Goal: Information Seeking & Learning: Learn about a topic

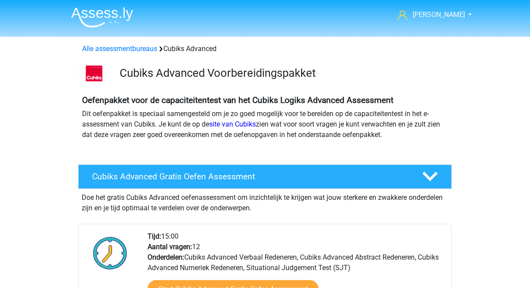
scroll to position [2, 0]
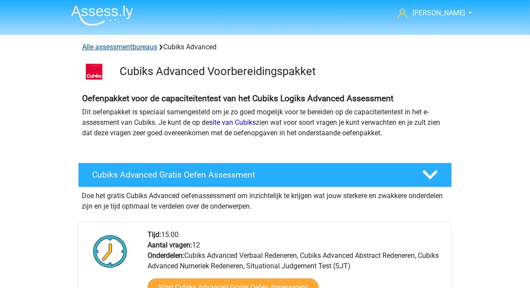
click at [139, 47] on link "Alle assessmentbureaus" at bounding box center [119, 47] width 75 height 8
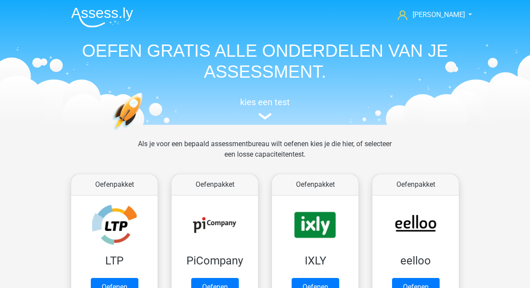
scroll to position [139, 0]
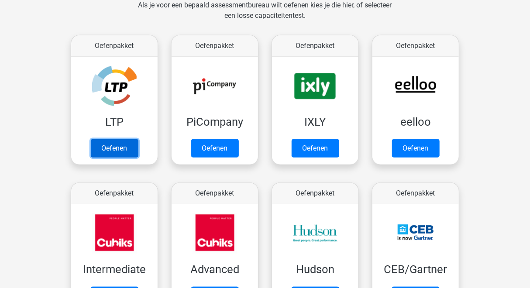
click at [112, 139] on link "Oefenen" at bounding box center [115, 148] width 48 height 18
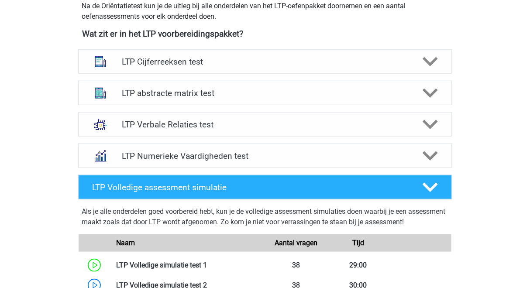
scroll to position [317, 0]
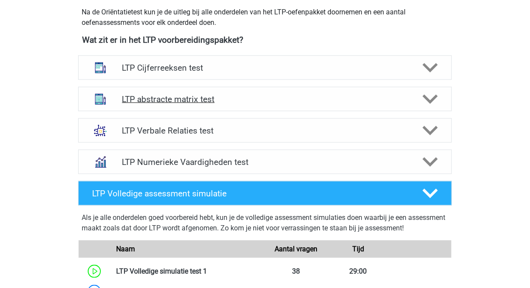
click at [187, 108] on div "LTP abstracte matrix test" at bounding box center [265, 99] width 374 height 24
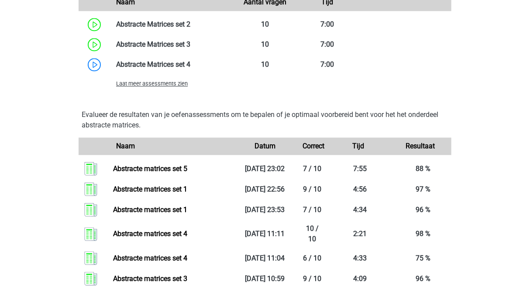
scroll to position [745, 0]
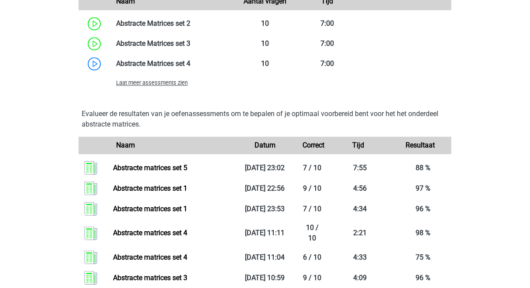
click at [168, 85] on span "Laat meer assessments zien" at bounding box center [152, 82] width 72 height 7
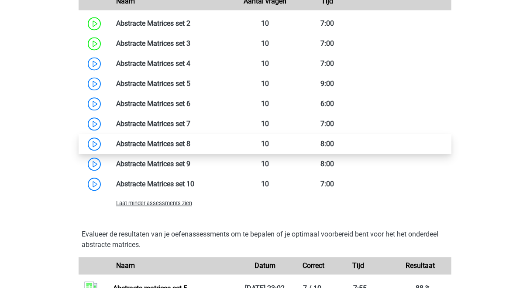
click at [190, 148] on link at bounding box center [190, 144] width 0 height 8
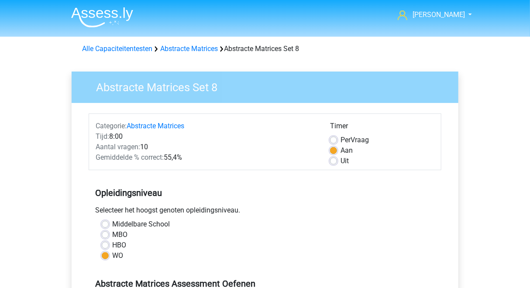
click at [342, 138] on span "Per" at bounding box center [345, 140] width 10 height 8
click at [337, 138] on input "Per Vraag" at bounding box center [333, 139] width 7 height 9
radio input "true"
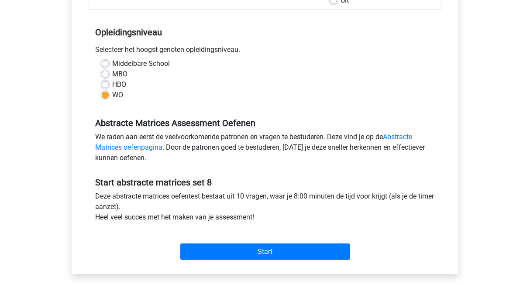
scroll to position [162, 0]
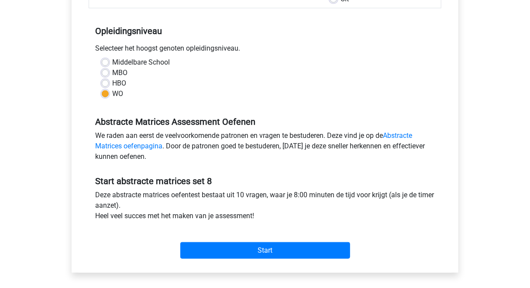
click at [269, 261] on div "Start" at bounding box center [265, 244] width 353 height 38
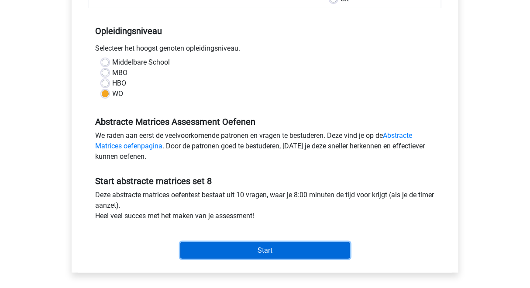
click at [251, 254] on input "Start" at bounding box center [265, 250] width 170 height 17
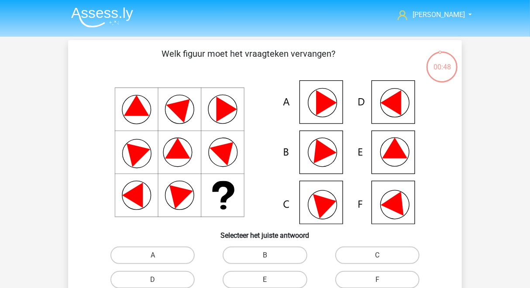
scroll to position [24, 0]
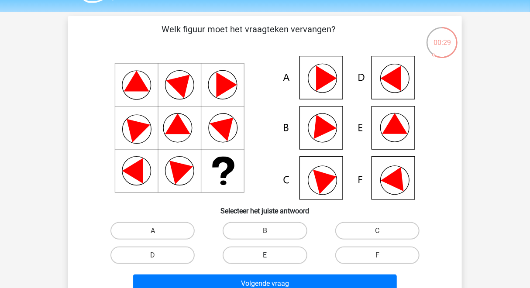
click at [270, 253] on label "E" at bounding box center [265, 255] width 84 height 17
click at [270, 255] on input "E" at bounding box center [268, 258] width 6 height 6
radio input "true"
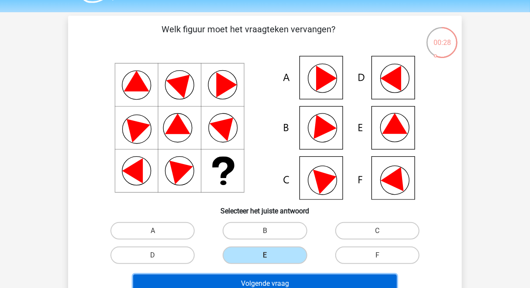
click at [270, 279] on button "Volgende vraag" at bounding box center [265, 283] width 264 height 18
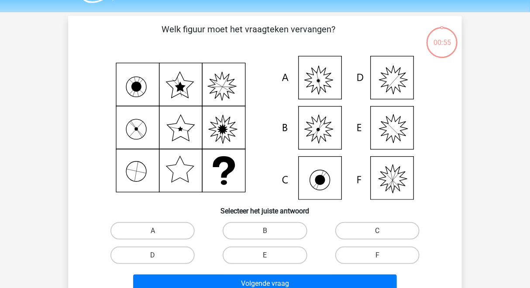
scroll to position [40, 0]
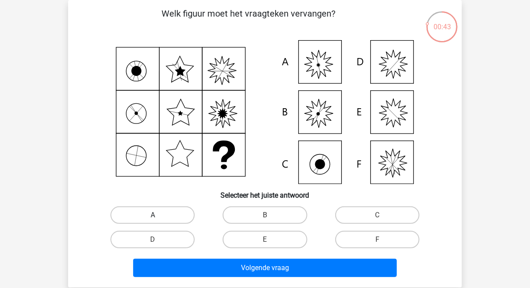
click at [166, 216] on label "A" at bounding box center [152, 214] width 84 height 17
click at [158, 216] on input "A" at bounding box center [156, 218] width 6 height 6
radio input "true"
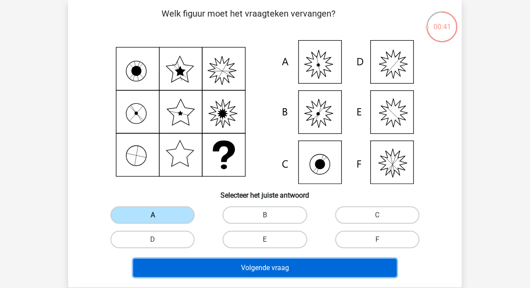
click at [216, 265] on button "Volgende vraag" at bounding box center [265, 268] width 264 height 18
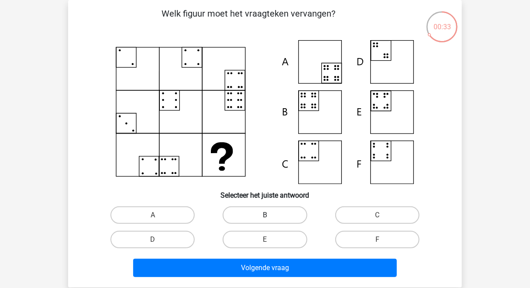
click at [248, 213] on label "B" at bounding box center [265, 214] width 84 height 17
click at [265, 215] on input "B" at bounding box center [268, 218] width 6 height 6
radio input "true"
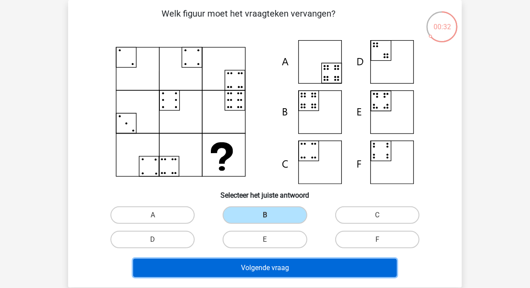
click at [229, 266] on button "Volgende vraag" at bounding box center [265, 268] width 264 height 18
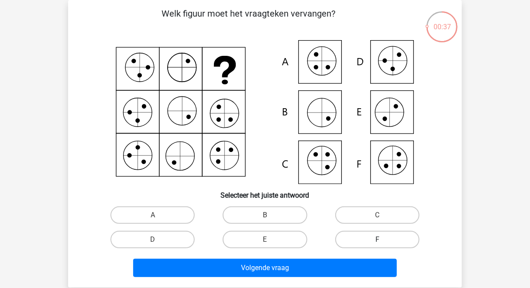
click at [355, 237] on label "F" at bounding box center [377, 239] width 84 height 17
click at [377, 240] on input "F" at bounding box center [380, 243] width 6 height 6
radio input "true"
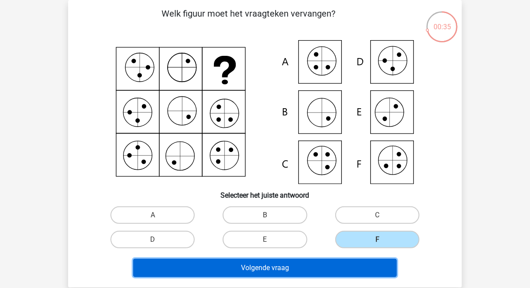
click at [322, 265] on button "Volgende vraag" at bounding box center [265, 268] width 264 height 18
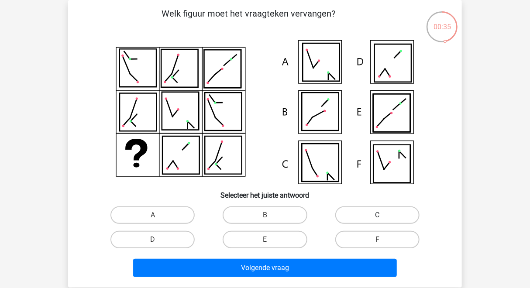
click at [398, 215] on label "C" at bounding box center [377, 214] width 84 height 17
click at [383, 215] on input "C" at bounding box center [380, 218] width 6 height 6
radio input "true"
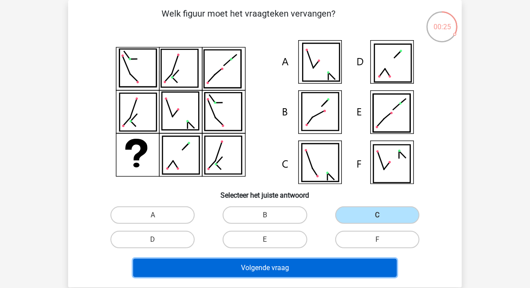
click at [325, 262] on button "Volgende vraag" at bounding box center [265, 268] width 264 height 18
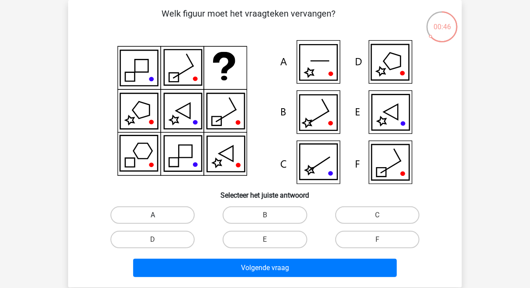
click at [171, 216] on label "A" at bounding box center [152, 214] width 84 height 17
click at [158, 216] on input "A" at bounding box center [156, 218] width 6 height 6
radio input "true"
click at [354, 217] on label "C" at bounding box center [377, 214] width 84 height 17
click at [377, 217] on input "C" at bounding box center [380, 218] width 6 height 6
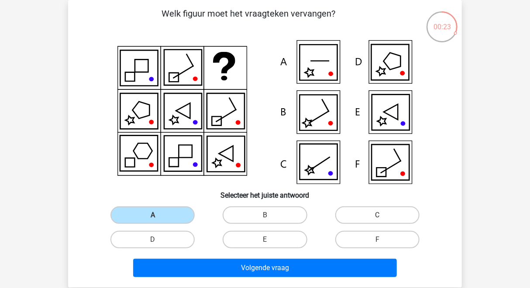
radio input "true"
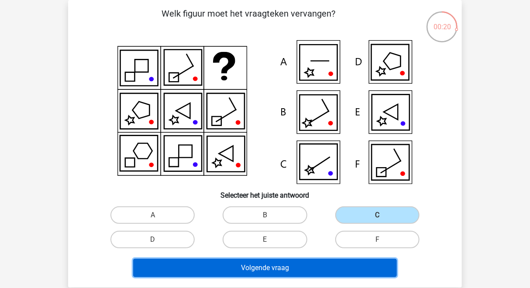
click at [305, 266] on button "Volgende vraag" at bounding box center [265, 268] width 264 height 18
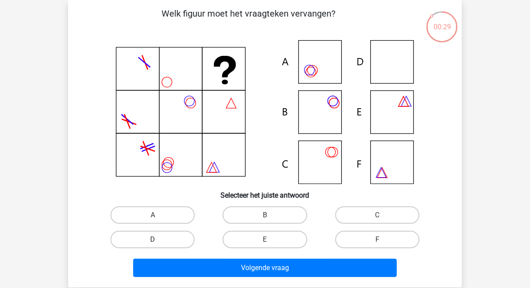
click at [174, 235] on label "D" at bounding box center [152, 239] width 84 height 17
click at [158, 240] on input "D" at bounding box center [156, 243] width 6 height 6
radio input "true"
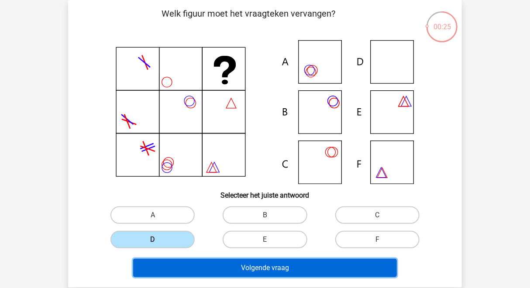
click at [223, 261] on button "Volgende vraag" at bounding box center [265, 268] width 264 height 18
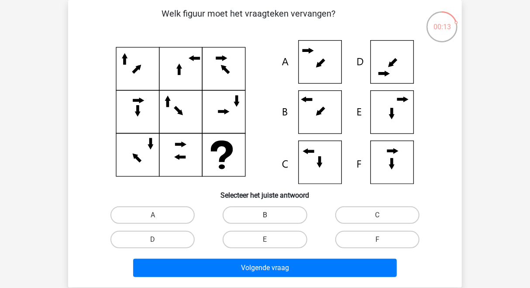
click at [274, 219] on label "B" at bounding box center [265, 214] width 84 height 17
click at [271, 219] on input "B" at bounding box center [268, 218] width 6 height 6
radio input "true"
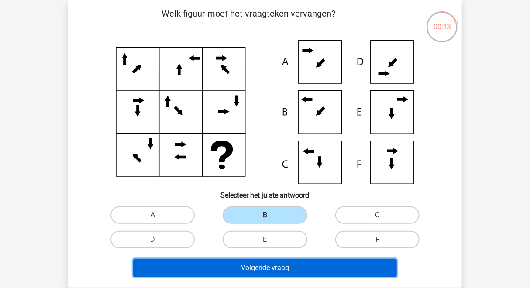
click at [271, 269] on button "Volgende vraag" at bounding box center [265, 268] width 264 height 18
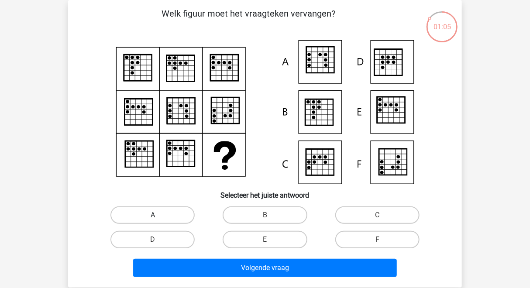
click at [167, 213] on label "A" at bounding box center [152, 214] width 84 height 17
click at [158, 215] on input "A" at bounding box center [156, 218] width 6 height 6
radio input "true"
click at [216, 285] on div "Welk figuur moet het vraagteken vervangen?" at bounding box center [265, 144] width 394 height 288
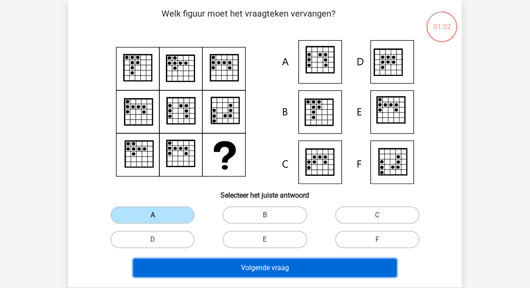
click at [219, 272] on button "Volgende vraag" at bounding box center [265, 268] width 264 height 18
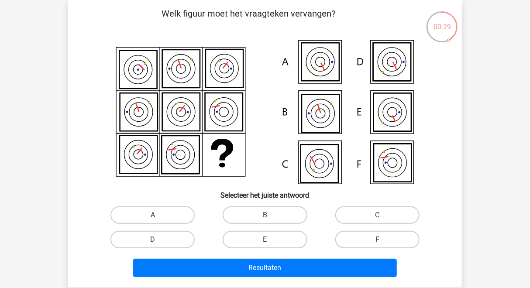
click at [169, 212] on label "A" at bounding box center [152, 214] width 84 height 17
click at [158, 215] on input "A" at bounding box center [156, 218] width 6 height 6
radio input "true"
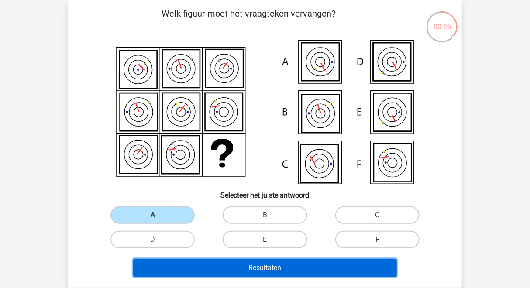
click at [222, 260] on button "Resultaten" at bounding box center [265, 268] width 264 height 18
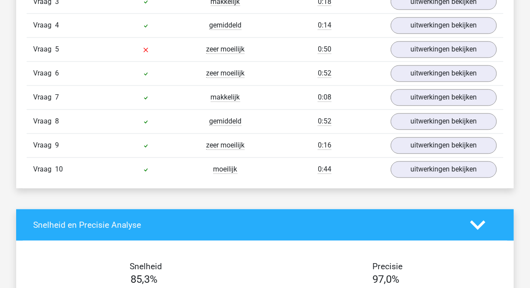
scroll to position [649, 0]
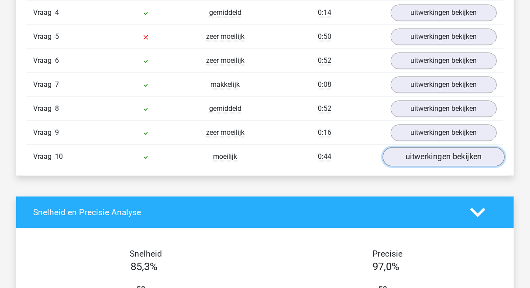
click at [396, 155] on link "uitwerkingen bekijken" at bounding box center [444, 156] width 122 height 19
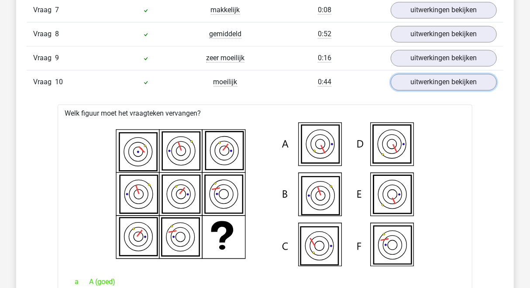
scroll to position [724, 0]
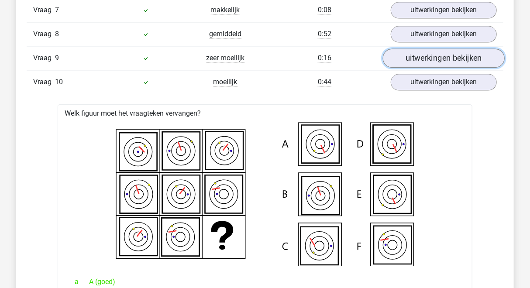
click at [421, 57] on link "uitwerkingen bekijken" at bounding box center [444, 57] width 122 height 19
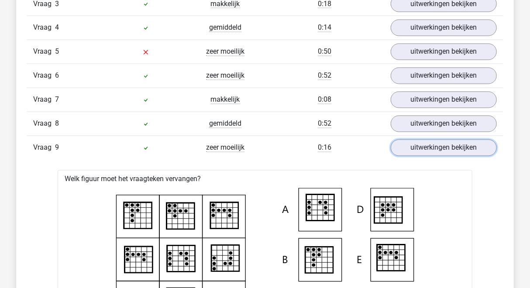
scroll to position [634, 0]
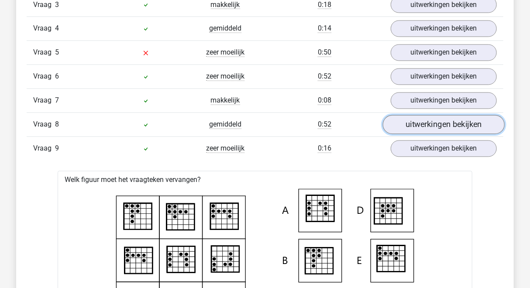
click at [436, 119] on link "uitwerkingen bekijken" at bounding box center [444, 124] width 122 height 19
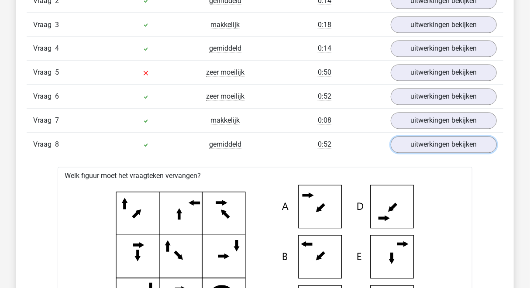
scroll to position [612, 0]
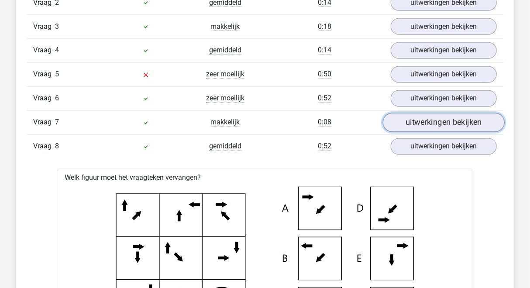
click at [425, 123] on link "uitwerkingen bekijken" at bounding box center [444, 122] width 122 height 19
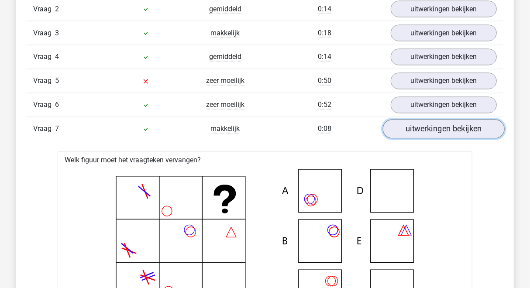
scroll to position [605, 0]
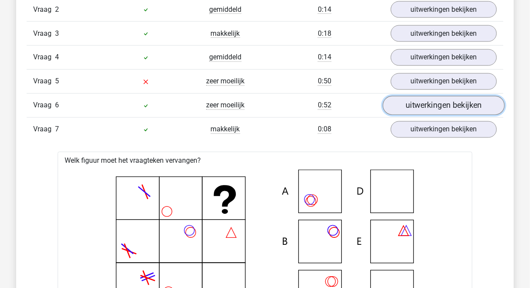
click at [435, 104] on link "uitwerkingen bekijken" at bounding box center [444, 105] width 122 height 19
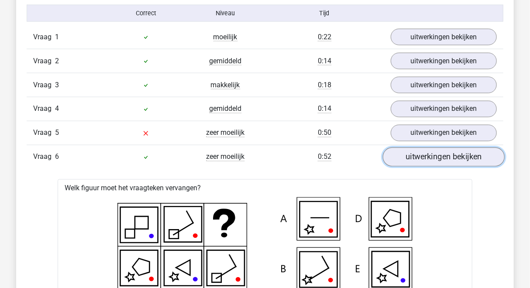
scroll to position [528, 0]
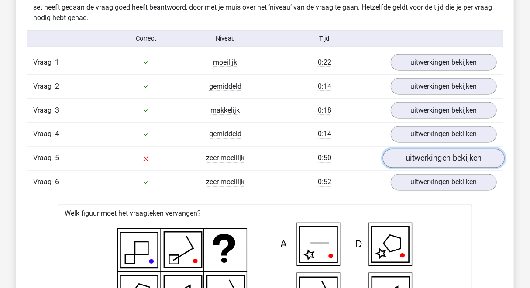
click at [447, 161] on link "uitwerkingen bekijken" at bounding box center [444, 158] width 122 height 19
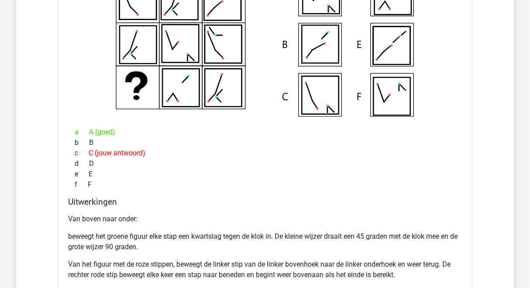
scroll to position [754, 0]
click at [447, 161] on div "d D" at bounding box center [265, 163] width 394 height 10
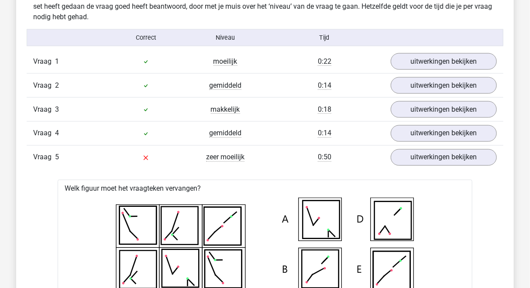
scroll to position [566, 0]
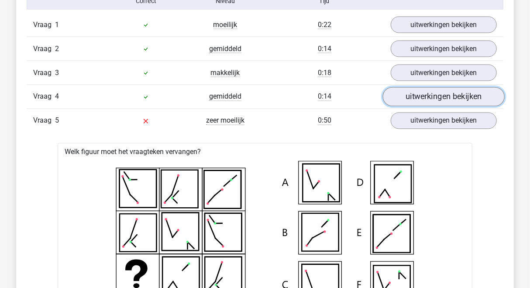
click at [443, 99] on link "uitwerkingen bekijken" at bounding box center [444, 96] width 122 height 19
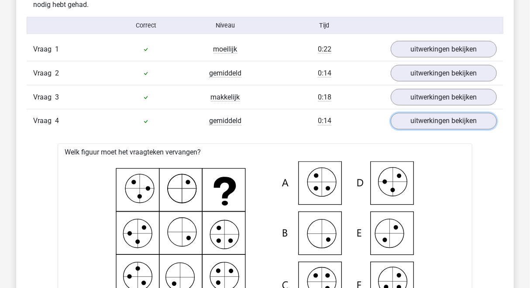
scroll to position [541, 0]
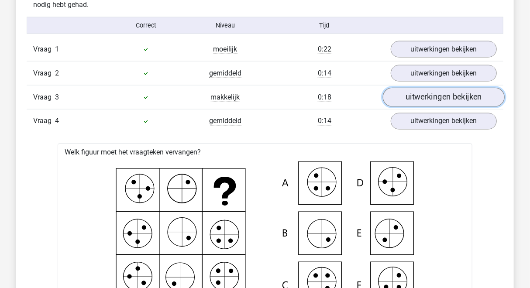
click at [396, 98] on link "uitwerkingen bekijken" at bounding box center [444, 97] width 122 height 19
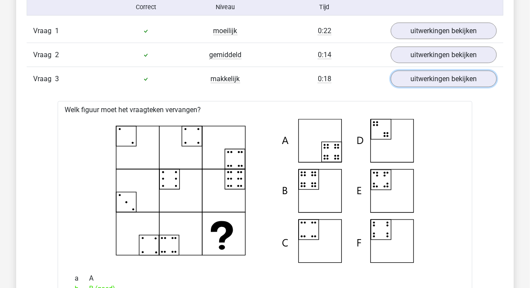
scroll to position [556, 0]
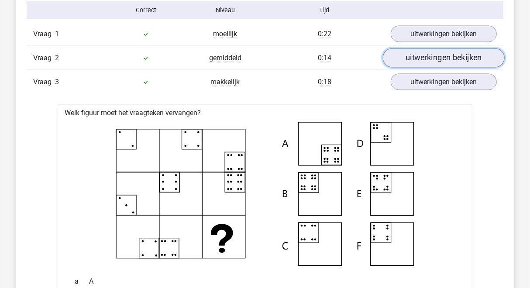
click at [460, 57] on link "uitwerkingen bekijken" at bounding box center [444, 57] width 122 height 19
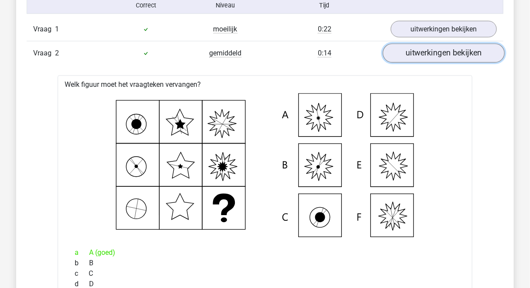
scroll to position [526, 0]
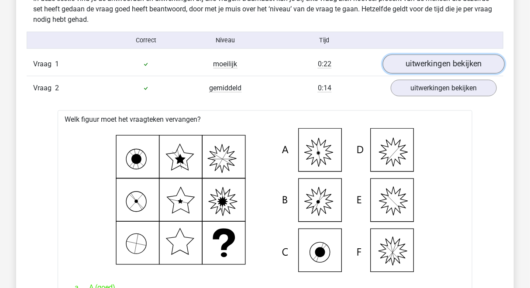
click at [449, 64] on link "uitwerkingen bekijken" at bounding box center [444, 64] width 122 height 19
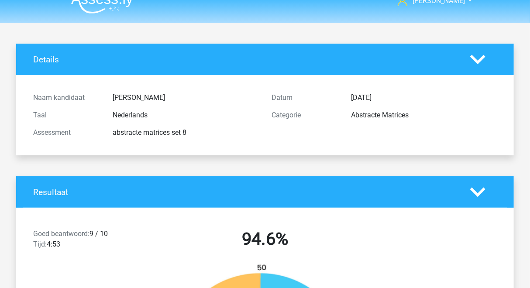
scroll to position [0, 0]
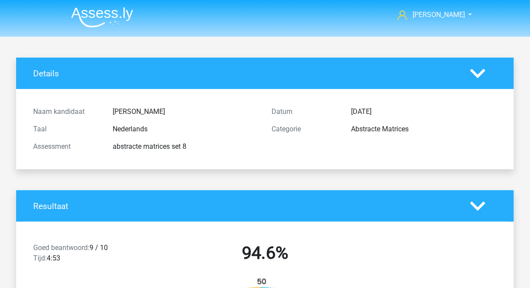
click at [112, 10] on img at bounding box center [102, 17] width 62 height 21
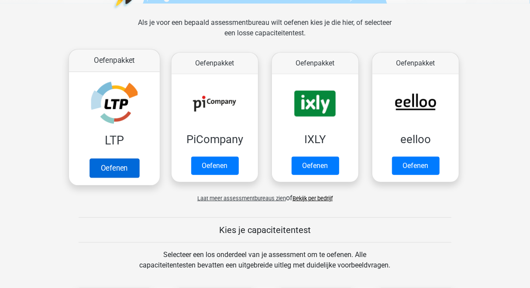
scroll to position [124, 0]
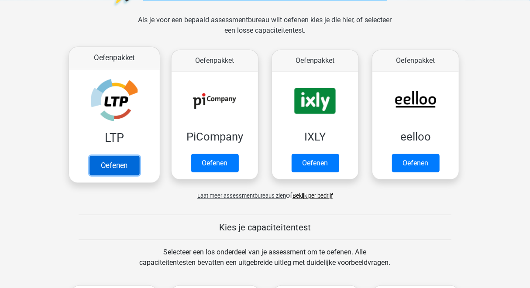
click at [120, 168] on link "Oefenen" at bounding box center [114, 165] width 50 height 19
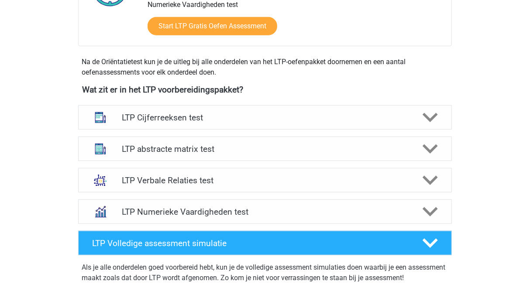
scroll to position [270, 0]
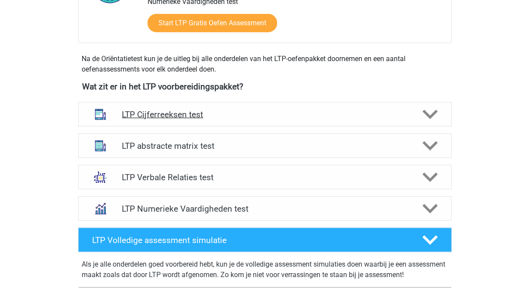
click at [185, 117] on h4 "LTP Cijferreeksen test" at bounding box center [265, 115] width 286 height 10
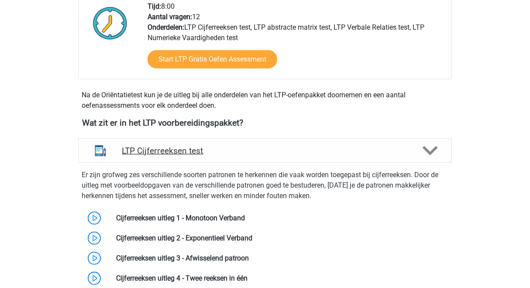
scroll to position [0, 0]
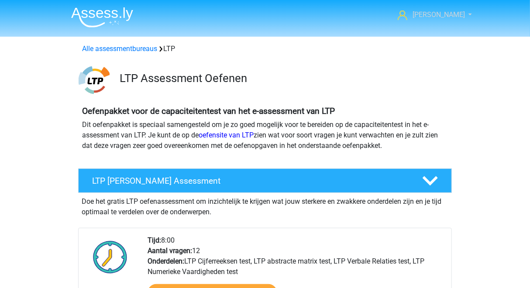
click at [436, 10] on span "[PERSON_NAME]" at bounding box center [438, 14] width 52 height 8
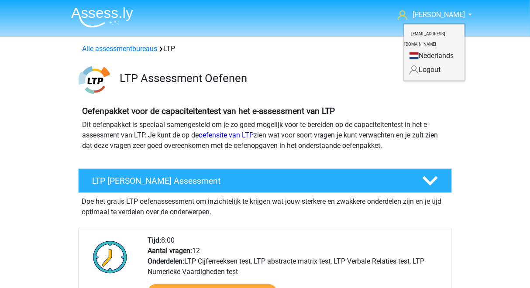
click at [119, 15] on img at bounding box center [102, 17] width 62 height 21
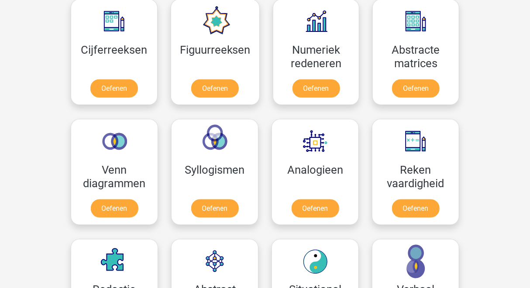
scroll to position [410, 0]
click at [413, 91] on link "Oefenen" at bounding box center [416, 90] width 50 height 19
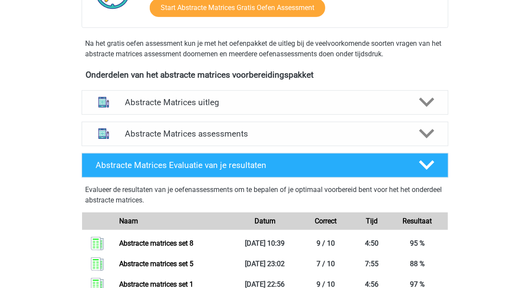
scroll to position [262, 0]
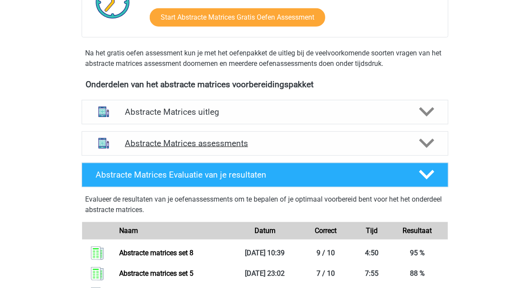
click at [299, 143] on h4 "Abstracte Matrices assessments" at bounding box center [265, 143] width 280 height 10
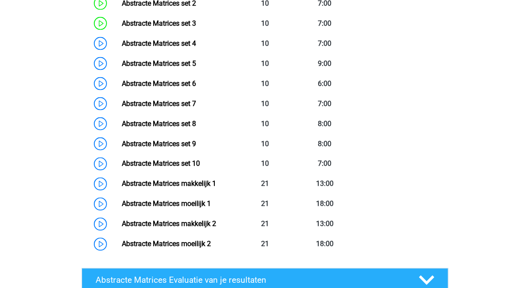
scroll to position [525, 0]
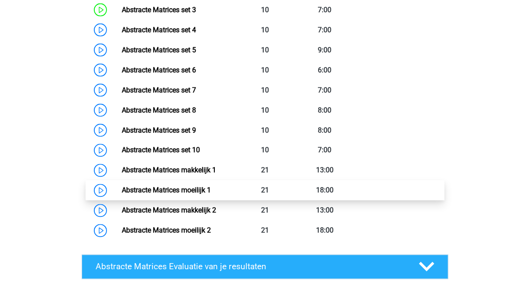
click at [211, 186] on link "Abstracte Matrices moeilijk 1" at bounding box center [166, 190] width 89 height 8
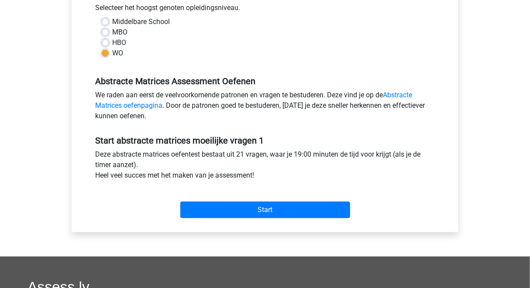
scroll to position [203, 0]
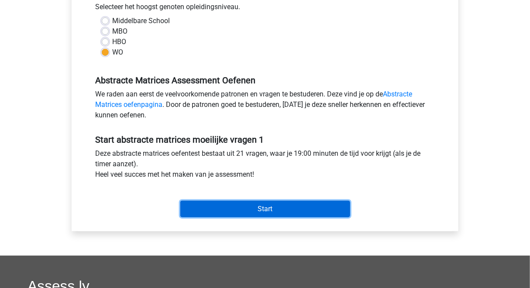
click at [260, 207] on input "Start" at bounding box center [265, 209] width 170 height 17
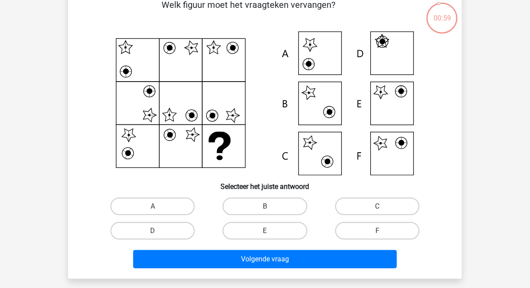
scroll to position [50, 0]
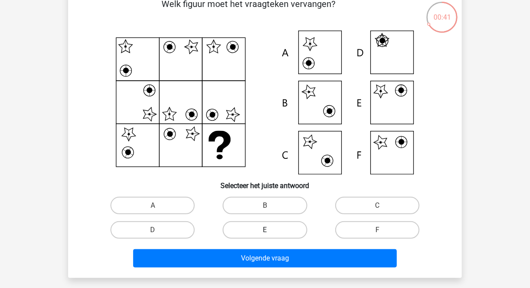
click at [292, 229] on label "E" at bounding box center [265, 229] width 84 height 17
click at [271, 230] on input "E" at bounding box center [268, 233] width 6 height 6
radio input "true"
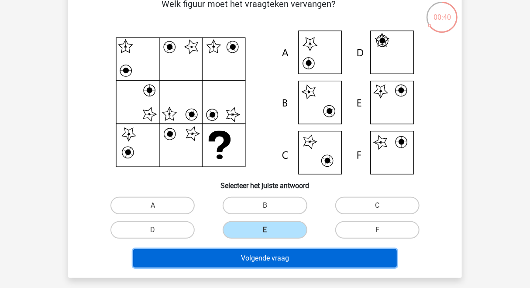
click at [311, 254] on button "Volgende vraag" at bounding box center [265, 258] width 264 height 18
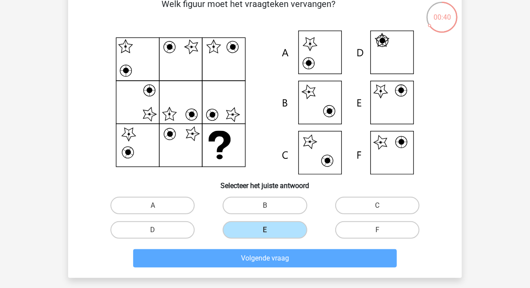
scroll to position [40, 0]
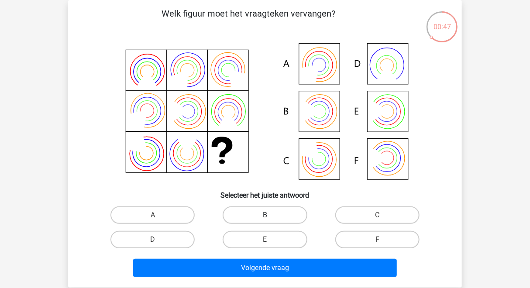
click at [254, 216] on label "B" at bounding box center [265, 214] width 84 height 17
click at [265, 216] on input "B" at bounding box center [268, 218] width 6 height 6
radio input "true"
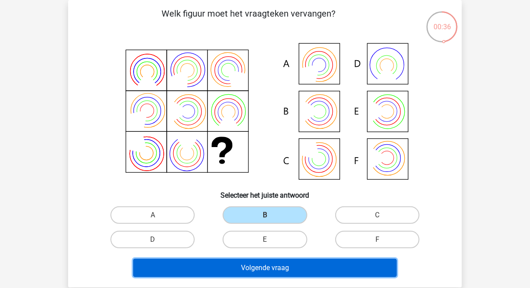
click at [248, 268] on button "Volgende vraag" at bounding box center [265, 268] width 264 height 18
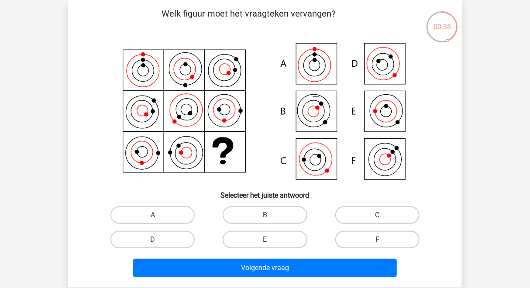
click at [363, 216] on label "C" at bounding box center [377, 214] width 84 height 17
click at [377, 216] on input "C" at bounding box center [380, 218] width 6 height 6
radio input "true"
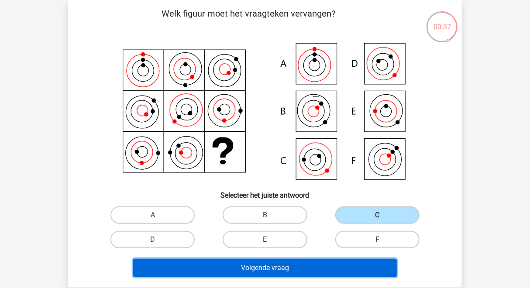
click at [308, 267] on button "Volgende vraag" at bounding box center [265, 268] width 264 height 18
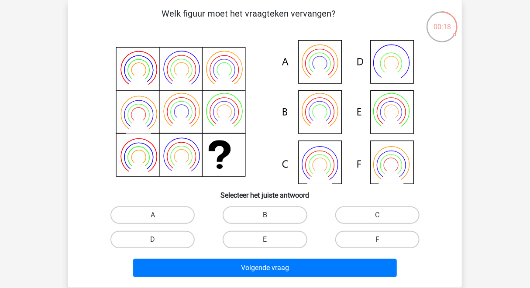
click at [286, 210] on label "B" at bounding box center [265, 214] width 84 height 17
click at [271, 215] on input "B" at bounding box center [268, 218] width 6 height 6
radio input "true"
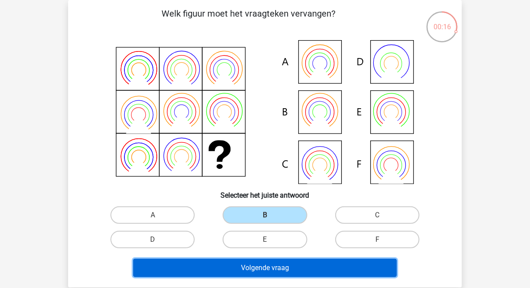
click at [276, 273] on button "Volgende vraag" at bounding box center [265, 268] width 264 height 18
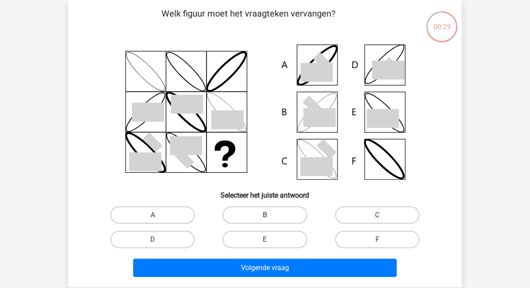
click at [256, 213] on label "B" at bounding box center [265, 214] width 84 height 17
click at [265, 215] on input "B" at bounding box center [268, 218] width 6 height 6
radio input "true"
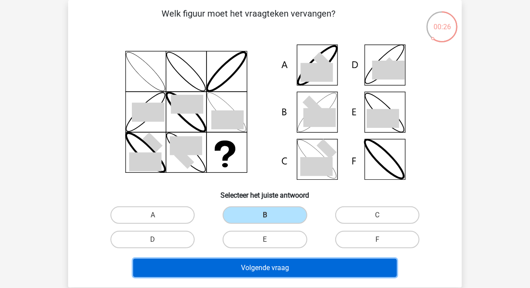
click at [245, 266] on button "Volgende vraag" at bounding box center [265, 268] width 264 height 18
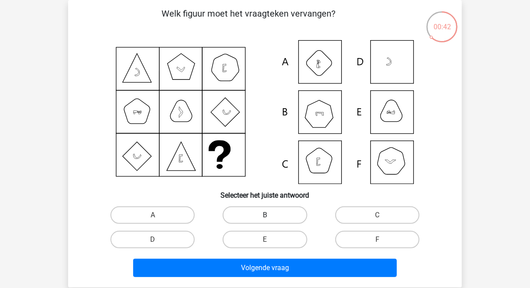
click at [259, 217] on label "B" at bounding box center [265, 214] width 84 height 17
click at [265, 217] on input "B" at bounding box center [268, 218] width 6 height 6
radio input "true"
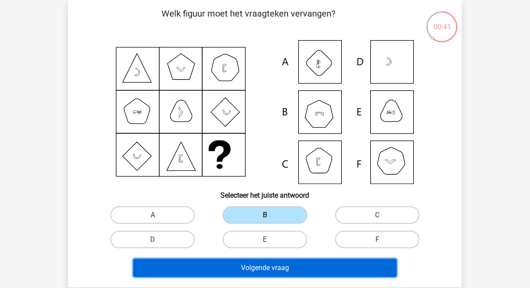
click at [258, 260] on button "Volgende vraag" at bounding box center [265, 268] width 264 height 18
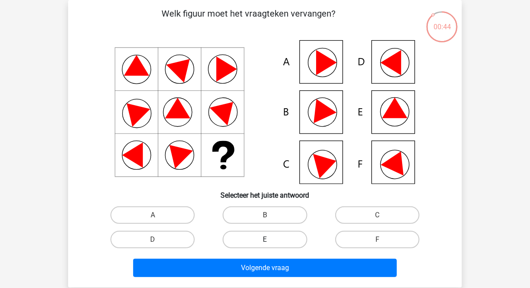
click at [243, 235] on label "E" at bounding box center [265, 239] width 84 height 17
click at [265, 240] on input "E" at bounding box center [268, 243] width 6 height 6
radio input "true"
click at [243, 258] on div "Volgende vraag" at bounding box center [265, 266] width 366 height 29
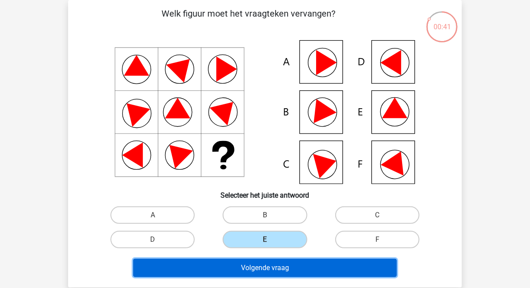
click at [243, 267] on button "Volgende vraag" at bounding box center [265, 268] width 264 height 18
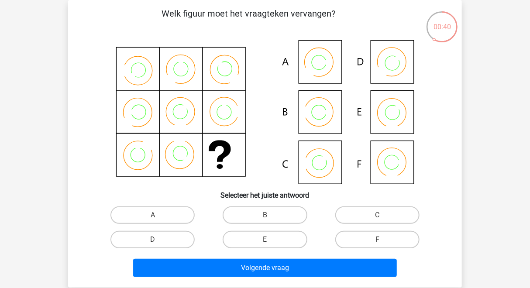
click at [135, 52] on icon at bounding box center [265, 112] width 352 height 144
click at [267, 209] on label "B" at bounding box center [265, 214] width 84 height 17
click at [267, 215] on input "B" at bounding box center [268, 218] width 6 height 6
radio input "true"
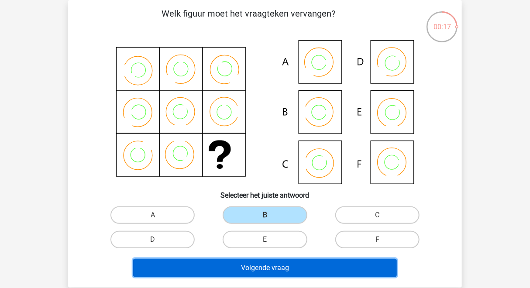
click at [257, 260] on button "Volgende vraag" at bounding box center [265, 268] width 264 height 18
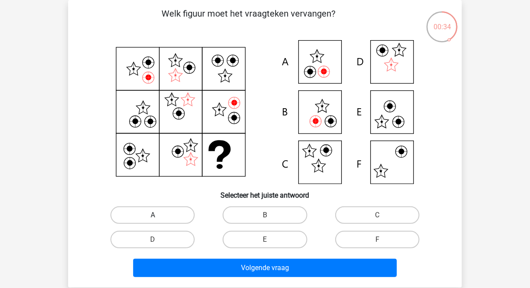
click at [164, 220] on label "A" at bounding box center [152, 214] width 84 height 17
click at [158, 220] on input "A" at bounding box center [156, 218] width 6 height 6
radio input "true"
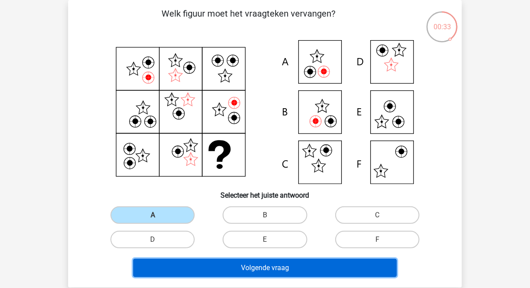
click at [187, 264] on button "Volgende vraag" at bounding box center [265, 268] width 264 height 18
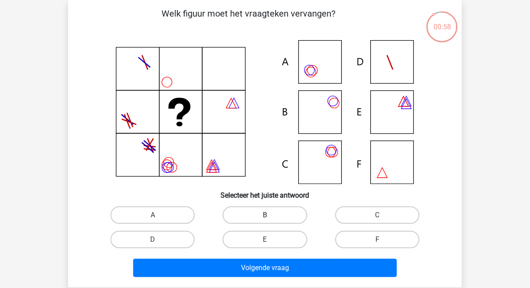
click at [258, 220] on label "B" at bounding box center [265, 214] width 84 height 17
click at [265, 220] on input "B" at bounding box center [268, 218] width 6 height 6
radio input "true"
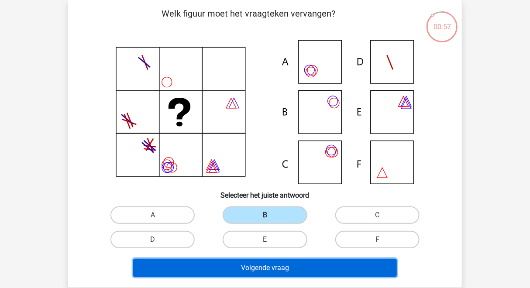
click at [244, 263] on button "Volgende vraag" at bounding box center [265, 268] width 264 height 18
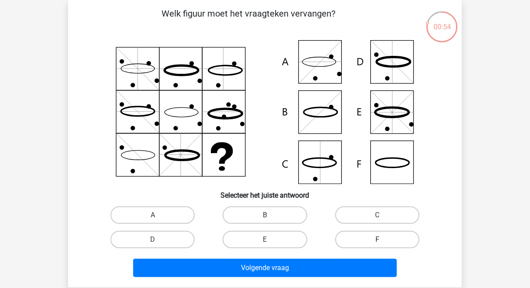
click at [351, 238] on label "F" at bounding box center [377, 239] width 84 height 17
click at [377, 240] on input "F" at bounding box center [380, 243] width 6 height 6
radio input "true"
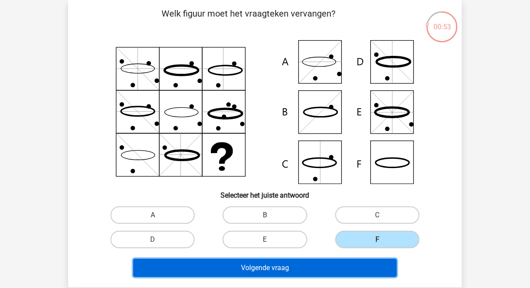
click at [339, 265] on button "Volgende vraag" at bounding box center [265, 268] width 264 height 18
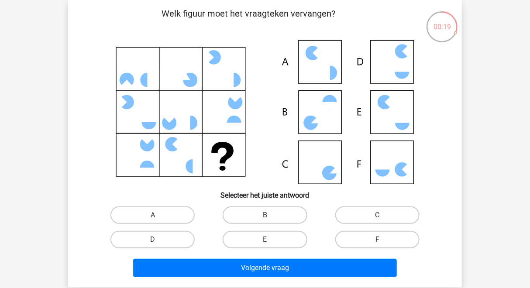
click at [388, 216] on label "C" at bounding box center [377, 214] width 84 height 17
click at [383, 216] on input "C" at bounding box center [380, 218] width 6 height 6
radio input "true"
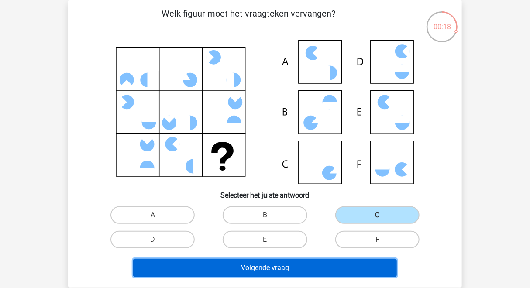
click at [336, 265] on button "Volgende vraag" at bounding box center [265, 268] width 264 height 18
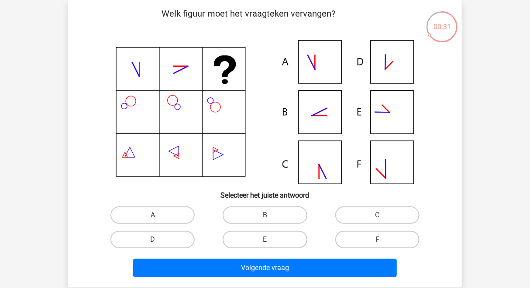
click at [251, 225] on div "B" at bounding box center [265, 215] width 112 height 24
click at [260, 221] on label "B" at bounding box center [265, 214] width 84 height 17
click at [265, 221] on input "B" at bounding box center [268, 218] width 6 height 6
radio input "true"
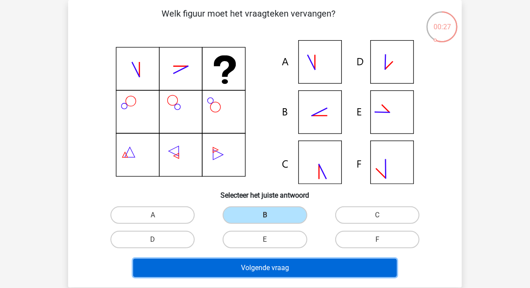
click at [218, 265] on button "Volgende vraag" at bounding box center [265, 268] width 264 height 18
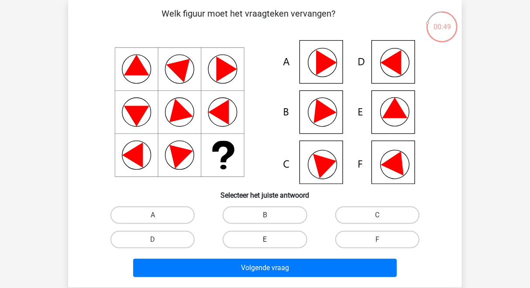
click at [245, 239] on label "E" at bounding box center [265, 239] width 84 height 17
click at [265, 240] on input "E" at bounding box center [268, 243] width 6 height 6
radio input "true"
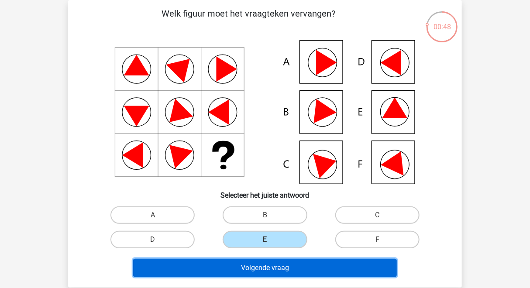
click at [251, 273] on button "Volgende vraag" at bounding box center [265, 268] width 264 height 18
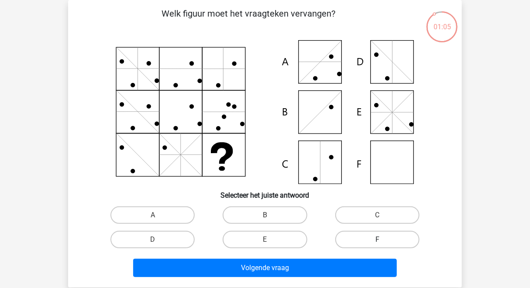
click at [368, 235] on label "F" at bounding box center [377, 239] width 84 height 17
click at [377, 240] on input "F" at bounding box center [380, 243] width 6 height 6
radio input "true"
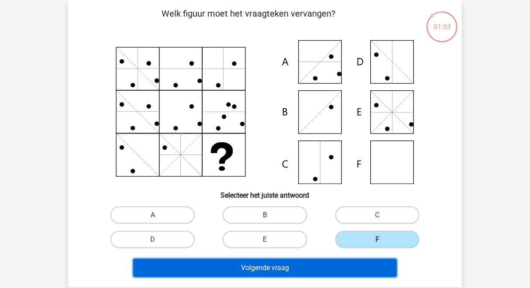
click at [307, 259] on button "Volgende vraag" at bounding box center [265, 268] width 264 height 18
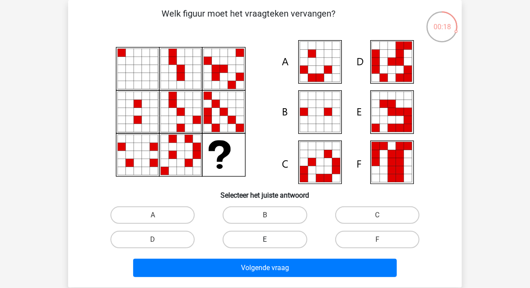
click at [264, 237] on label "E" at bounding box center [265, 239] width 84 height 17
click at [265, 240] on input "E" at bounding box center [268, 243] width 6 height 6
radio input "true"
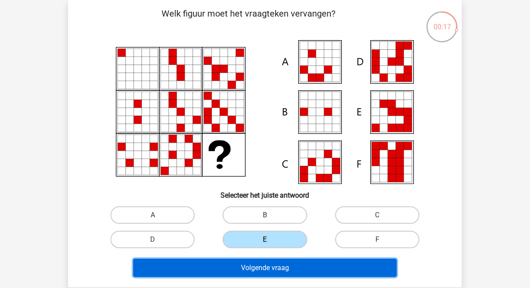
click at [264, 264] on button "Volgende vraag" at bounding box center [265, 268] width 264 height 18
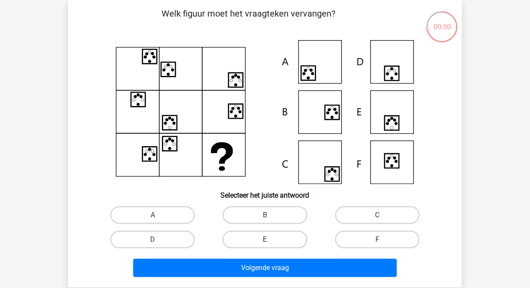
click at [253, 234] on label "E" at bounding box center [265, 239] width 84 height 17
click at [265, 240] on input "E" at bounding box center [268, 243] width 6 height 6
radio input "true"
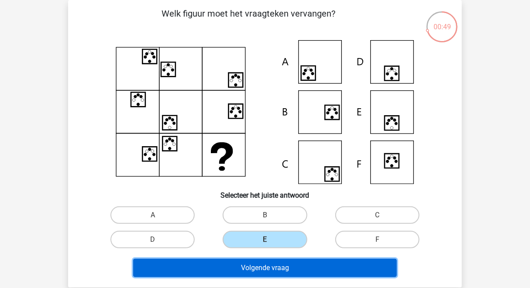
click at [256, 267] on button "Volgende vraag" at bounding box center [265, 268] width 264 height 18
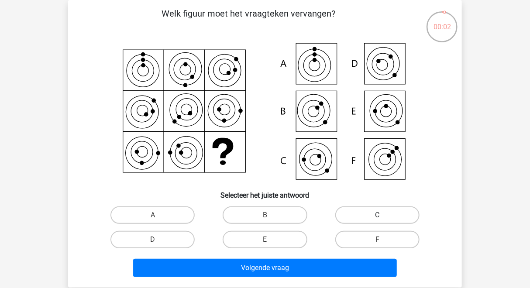
click at [347, 219] on label "C" at bounding box center [377, 214] width 84 height 17
click at [377, 219] on input "C" at bounding box center [380, 218] width 6 height 6
radio input "true"
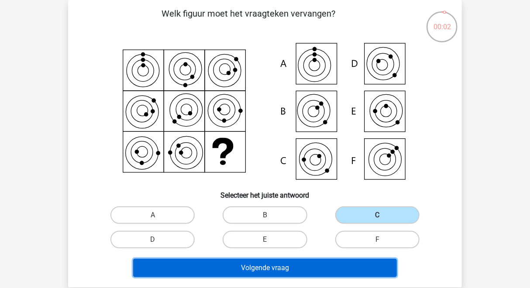
click at [321, 264] on button "Volgende vraag" at bounding box center [265, 268] width 264 height 18
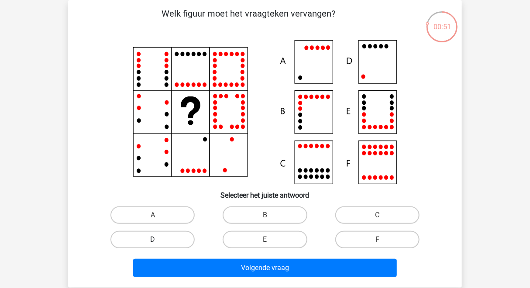
click at [161, 240] on label "D" at bounding box center [152, 239] width 84 height 17
click at [158, 240] on input "D" at bounding box center [156, 243] width 6 height 6
radio input "true"
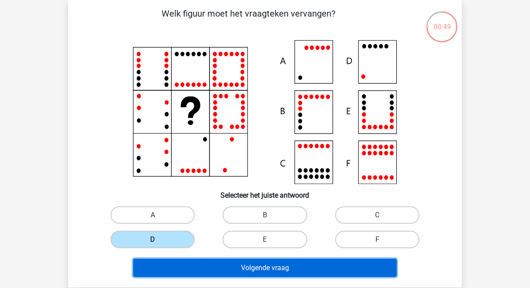
click at [197, 269] on button "Volgende vraag" at bounding box center [265, 268] width 264 height 18
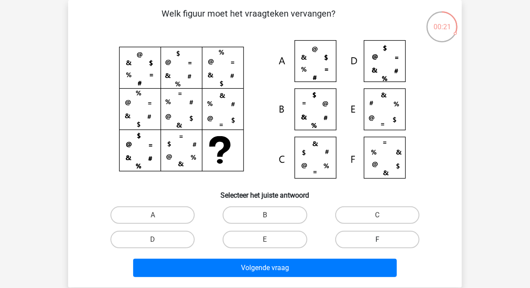
click at [372, 238] on label "F" at bounding box center [377, 239] width 84 height 17
click at [377, 240] on input "F" at bounding box center [380, 243] width 6 height 6
radio input "true"
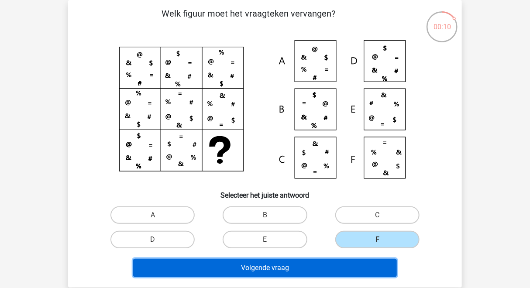
click at [279, 267] on button "Volgende vraag" at bounding box center [265, 268] width 264 height 18
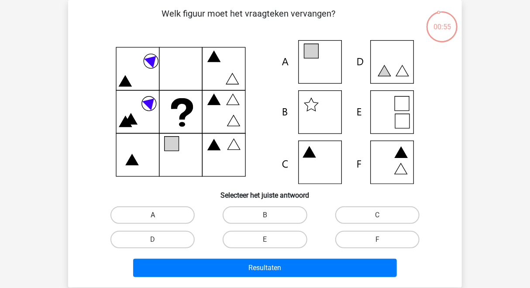
click at [165, 214] on label "A" at bounding box center [152, 214] width 84 height 17
click at [158, 215] on input "A" at bounding box center [156, 218] width 6 height 6
radio input "true"
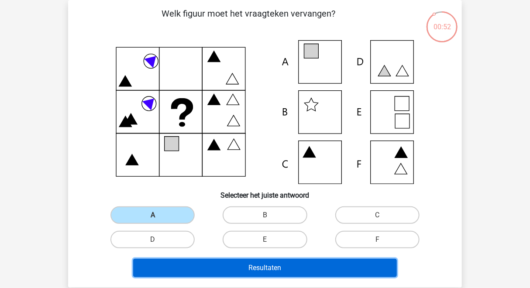
click at [189, 267] on button "Resultaten" at bounding box center [265, 268] width 264 height 18
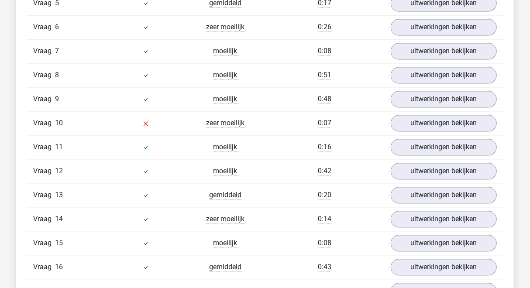
scroll to position [706, 0]
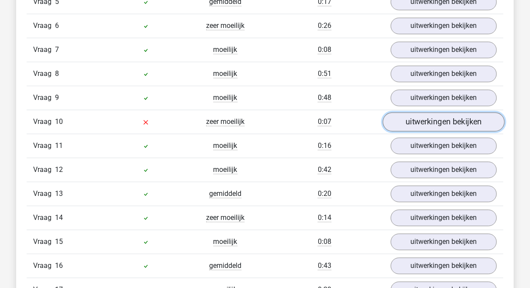
click at [402, 119] on link "uitwerkingen bekijken" at bounding box center [444, 121] width 122 height 19
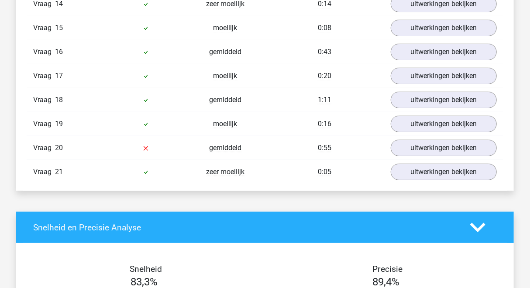
scroll to position [1283, 0]
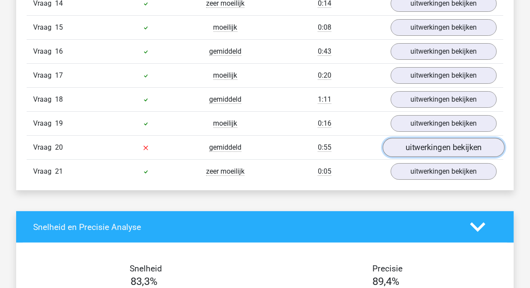
click at [427, 138] on link "uitwerkingen bekijken" at bounding box center [444, 147] width 122 height 19
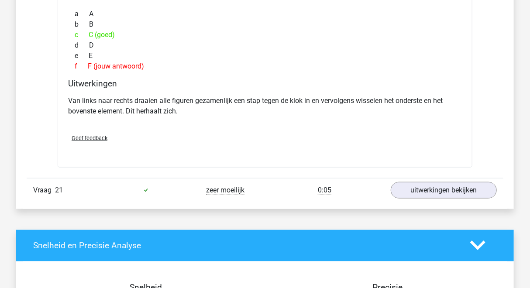
scroll to position [1621, 0]
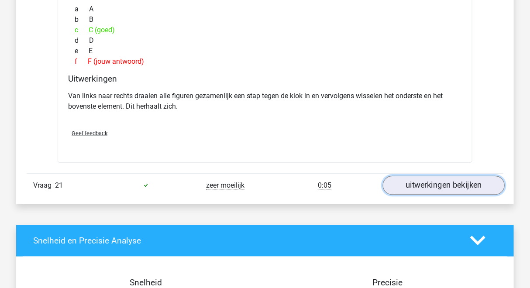
click at [440, 186] on link "uitwerkingen bekijken" at bounding box center [444, 185] width 122 height 19
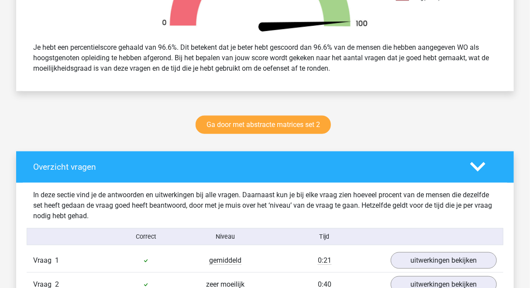
scroll to position [310, 0]
